Goal: Navigation & Orientation: Find specific page/section

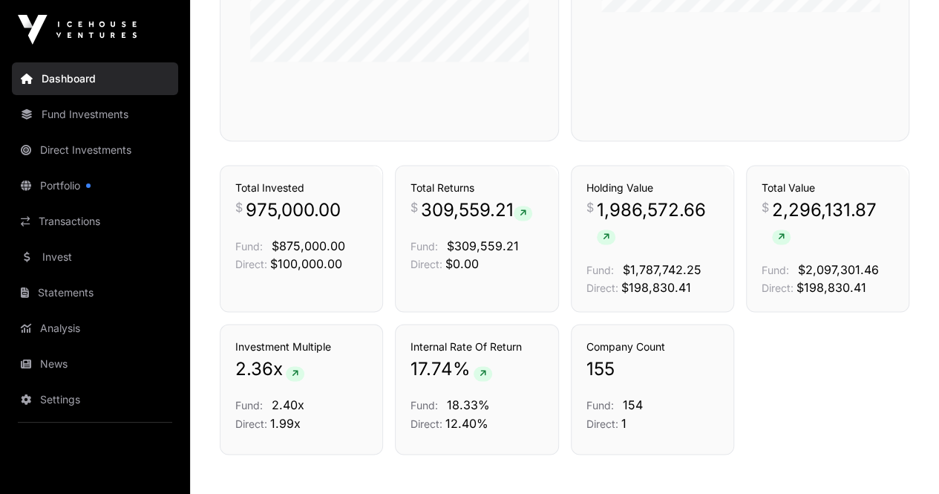
scroll to position [989, 0]
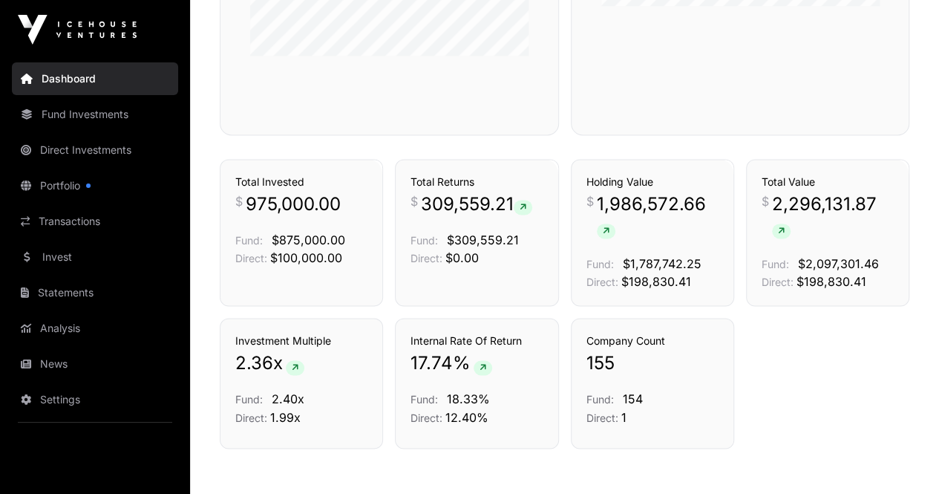
click at [793, 365] on div "Investment Multiple 2.36 x Fund: 2.40x Direct: 1.99x Internal Rate Of Return 17…" at bounding box center [565, 383] width 690 height 131
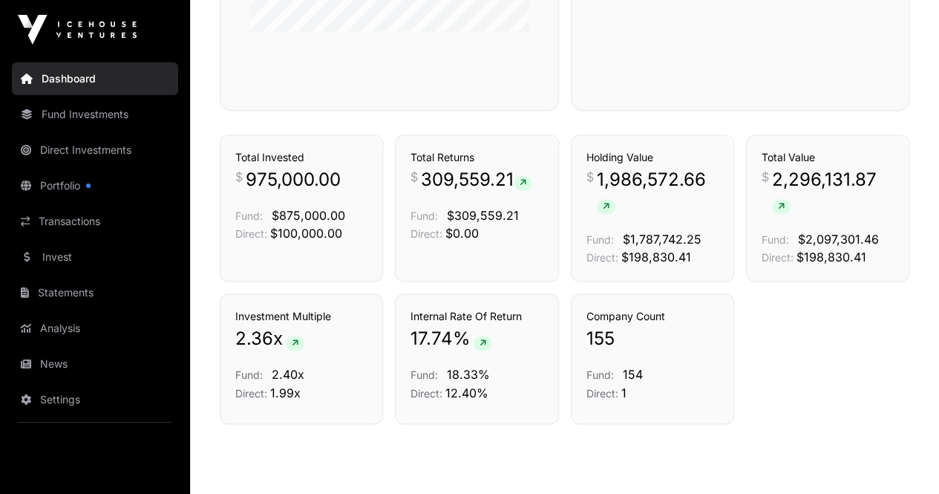
scroll to position [986, 0]
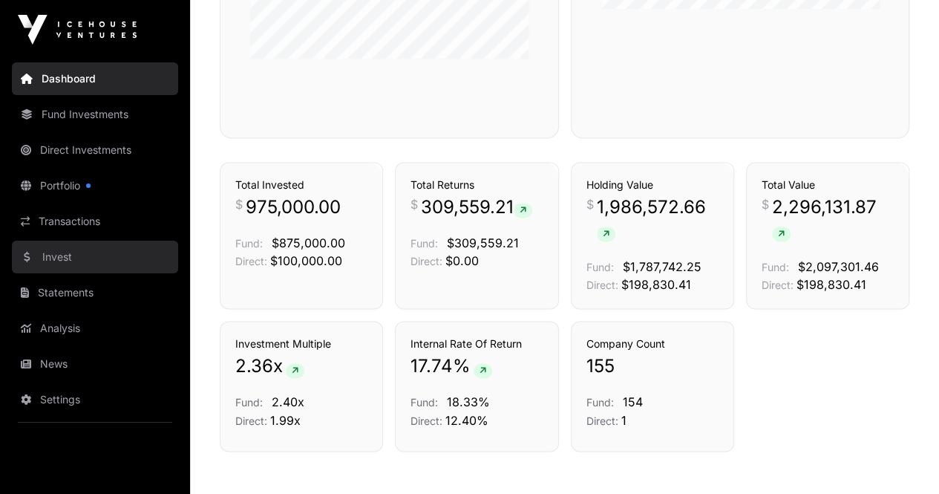
click at [62, 259] on link "Invest" at bounding box center [95, 257] width 166 height 33
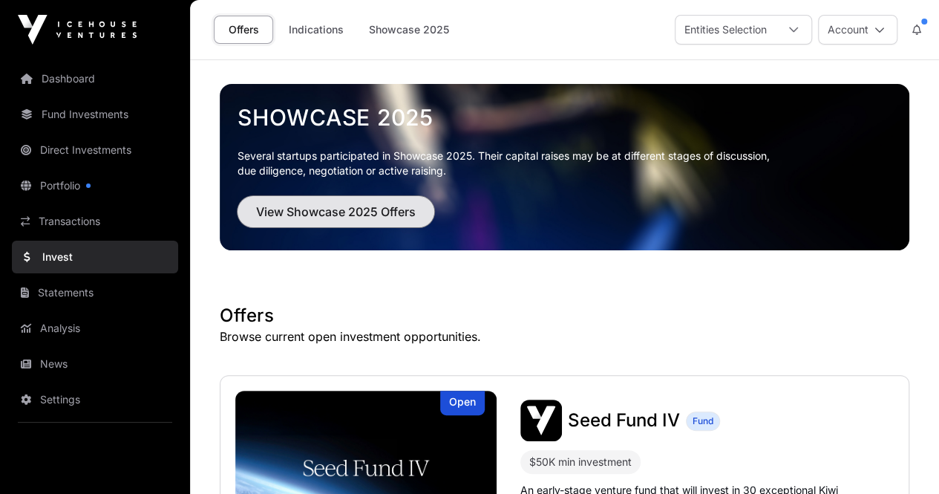
click at [330, 213] on span "View Showcase 2025 Offers" at bounding box center [336, 212] width 160 height 18
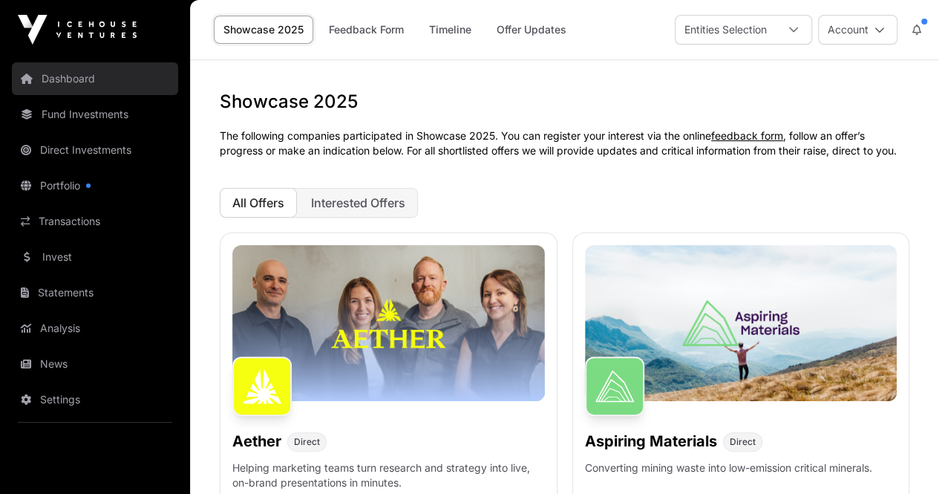
click at [49, 82] on link "Dashboard" at bounding box center [95, 78] width 166 height 33
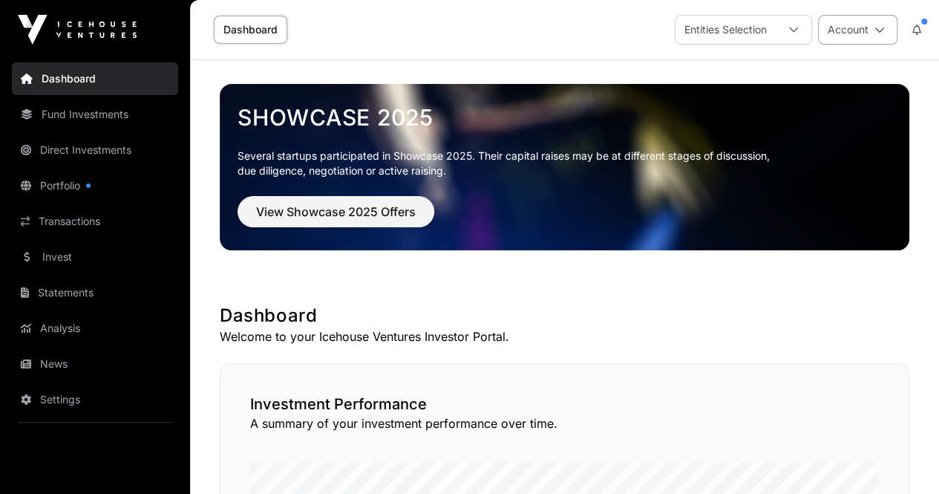
click at [881, 29] on icon at bounding box center [880, 30] width 10 height 10
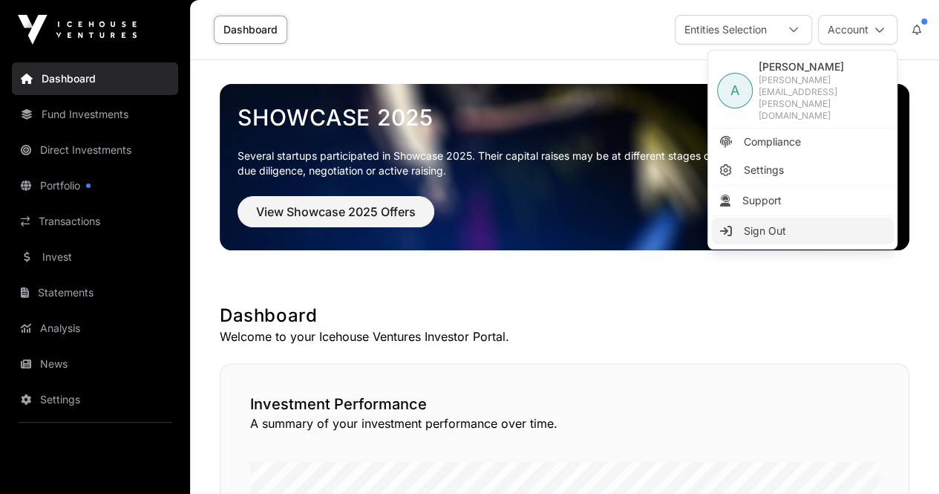
click at [754, 224] on span "Sign Out" at bounding box center [765, 231] width 42 height 15
